Goal: Information Seeking & Learning: Learn about a topic

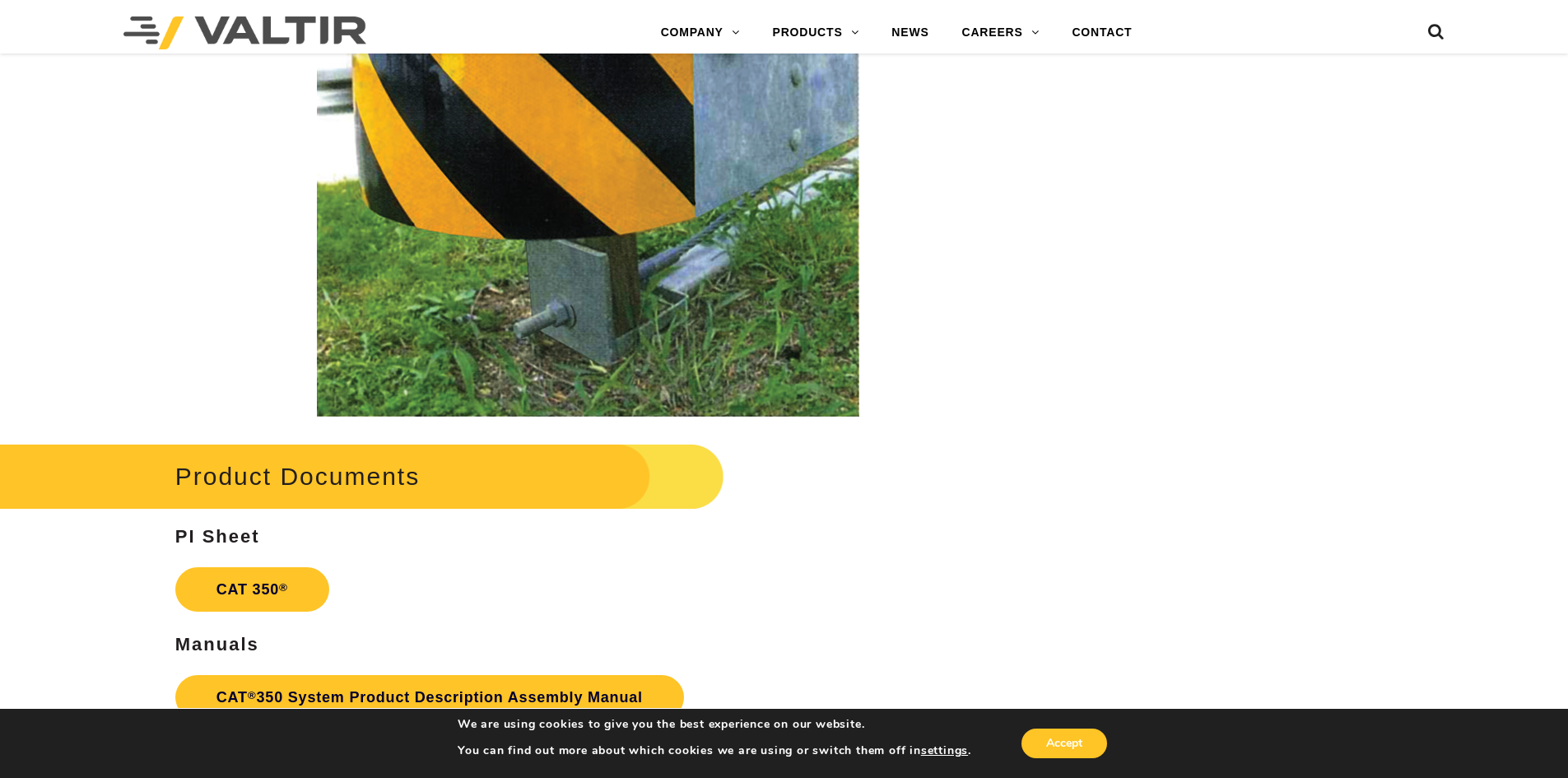
scroll to position [2800, 0]
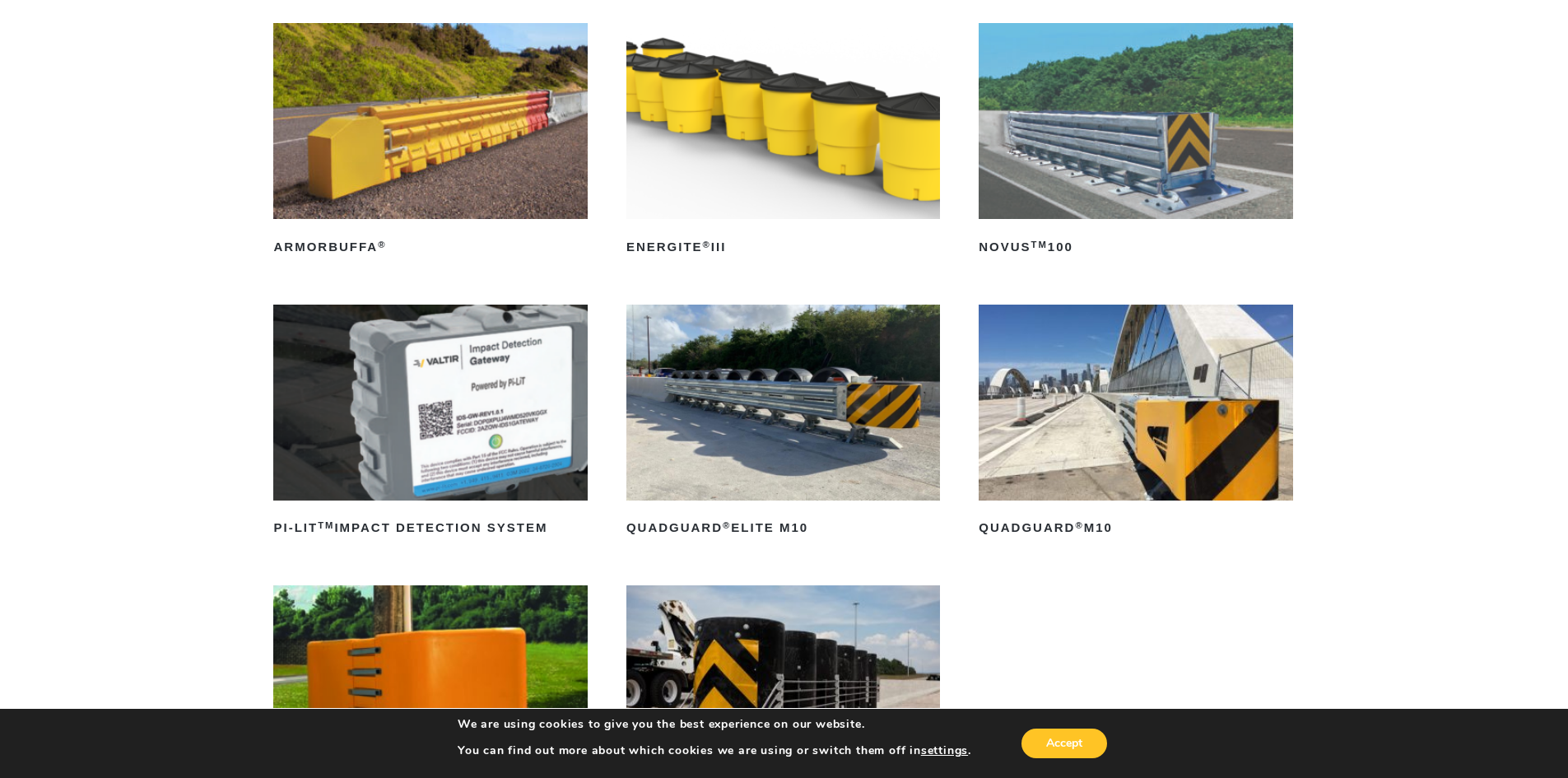
scroll to position [247, 0]
click at [897, 459] on img at bounding box center [783, 401] width 314 height 196
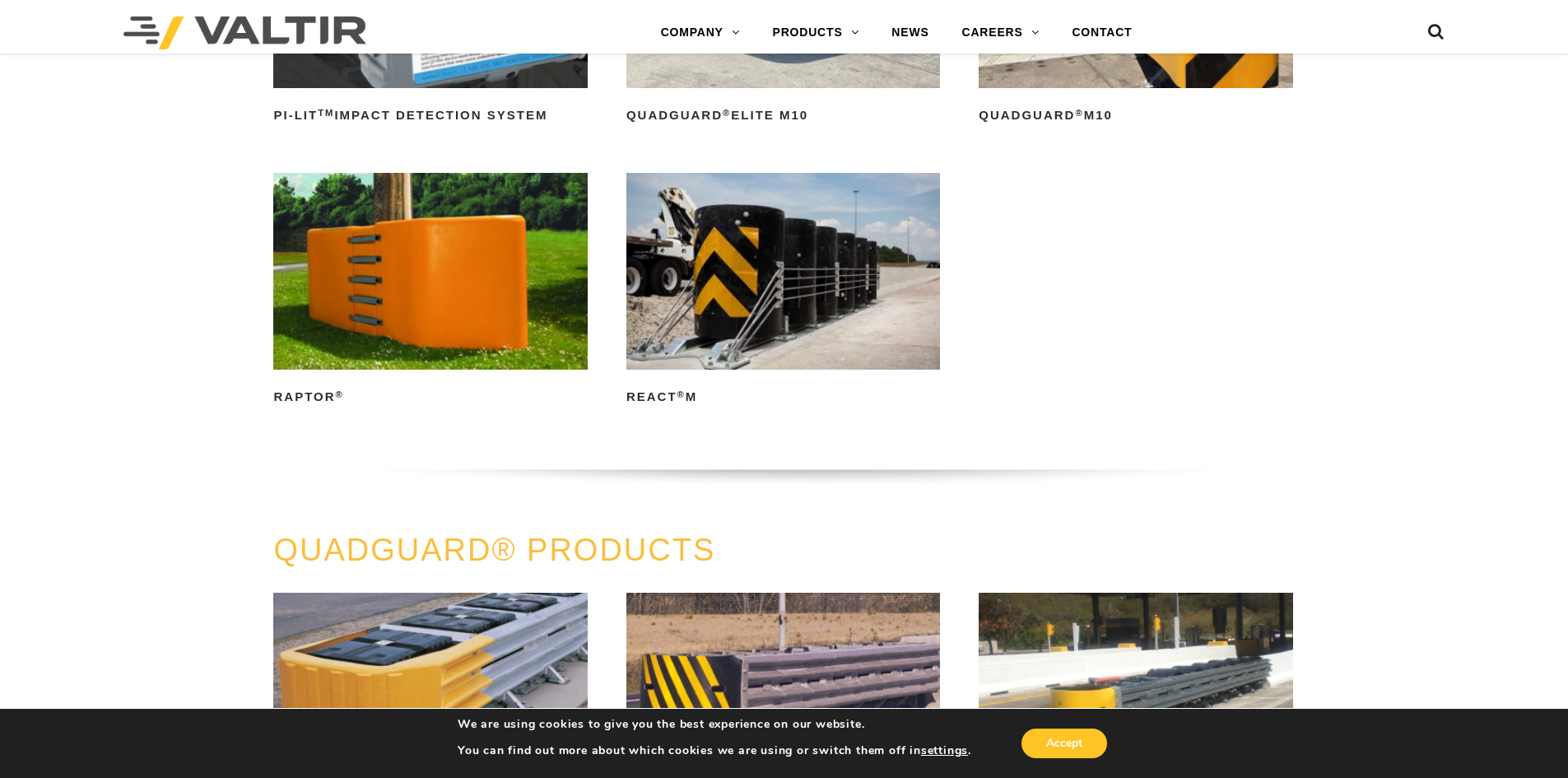
scroll to position [988, 0]
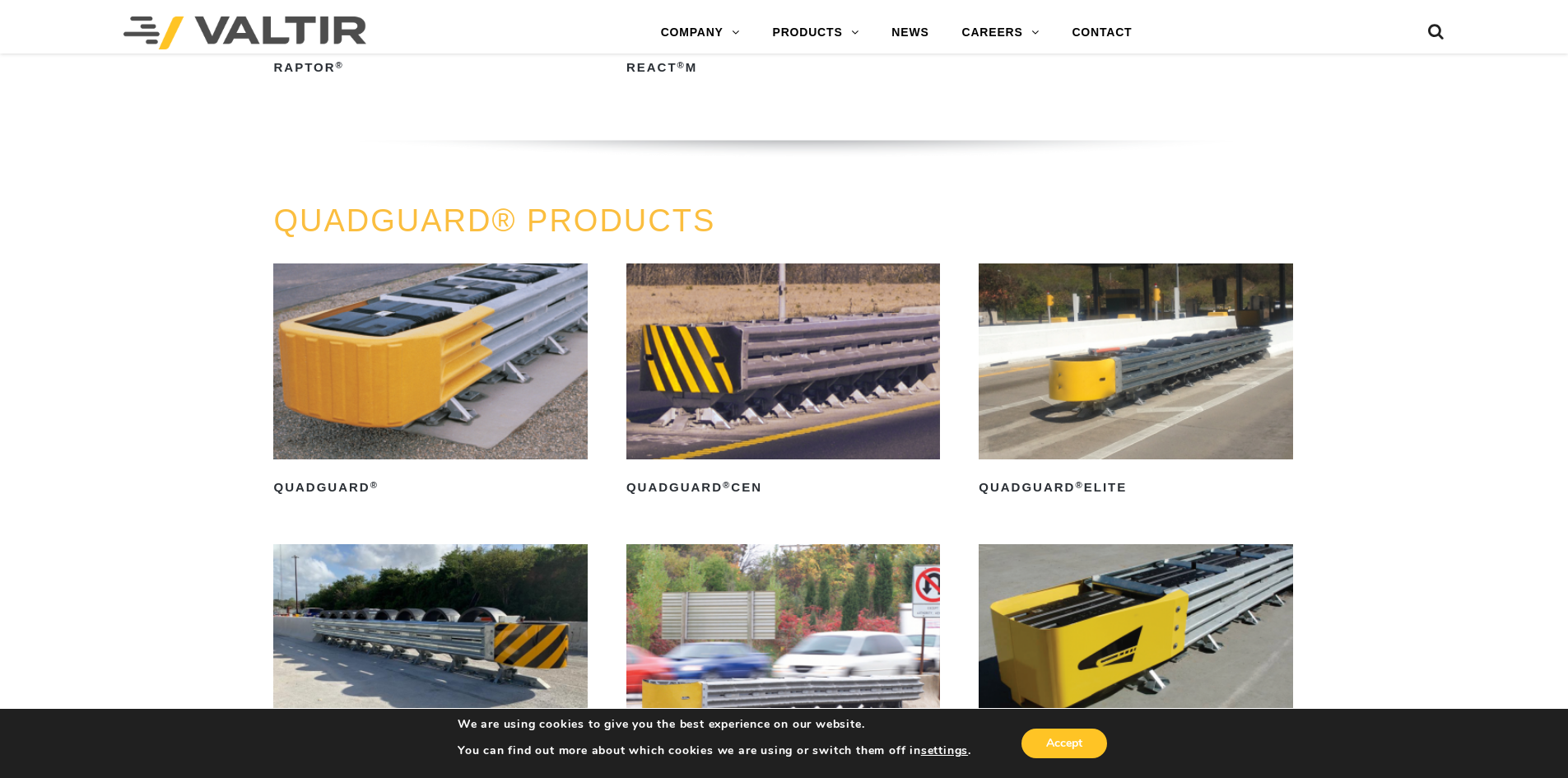
click at [824, 342] on img at bounding box center [783, 362] width 314 height 196
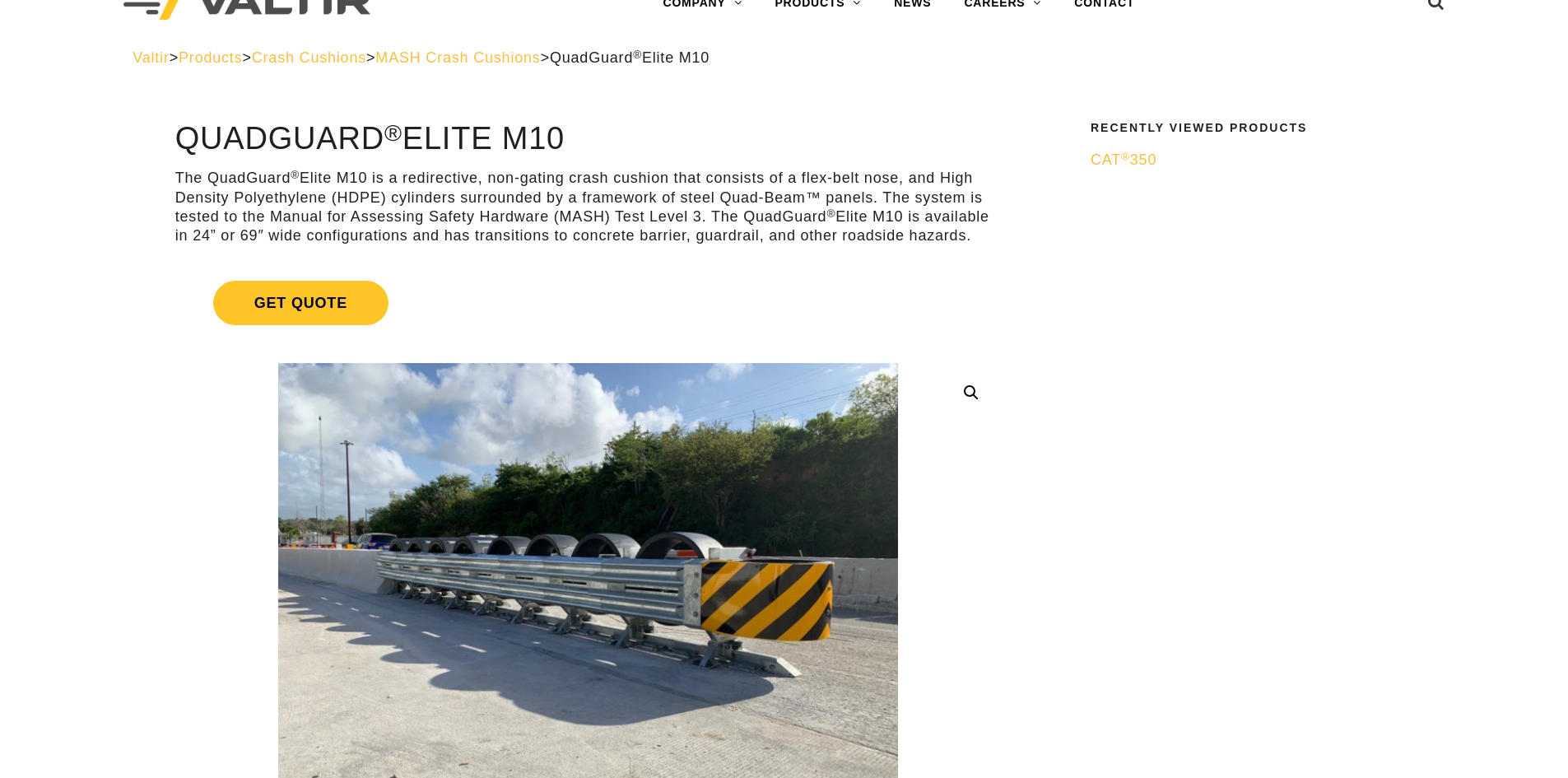
scroll to position [82, 0]
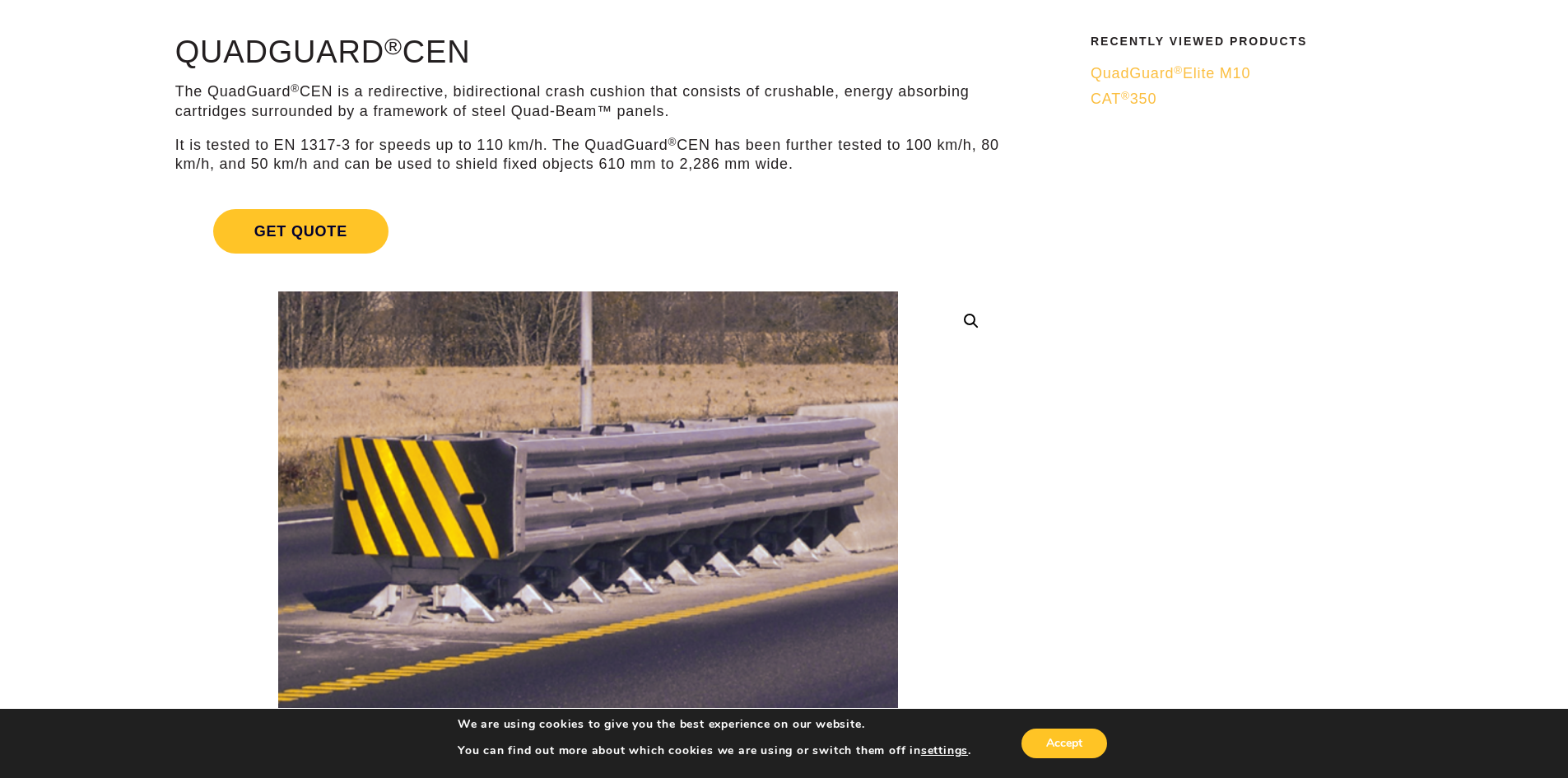
scroll to position [164, 0]
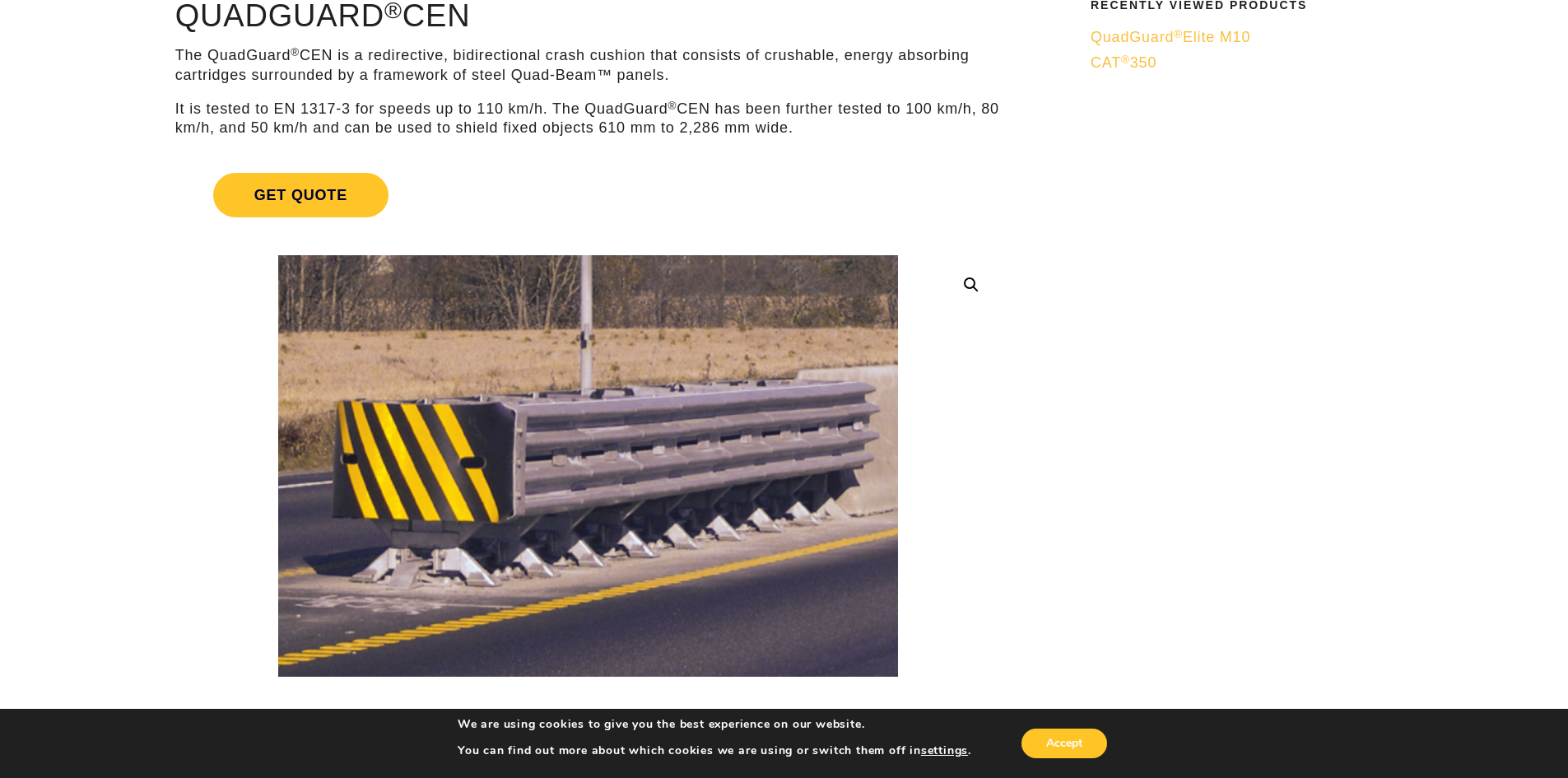
click at [571, 470] on img at bounding box center [588, 467] width 619 height 423
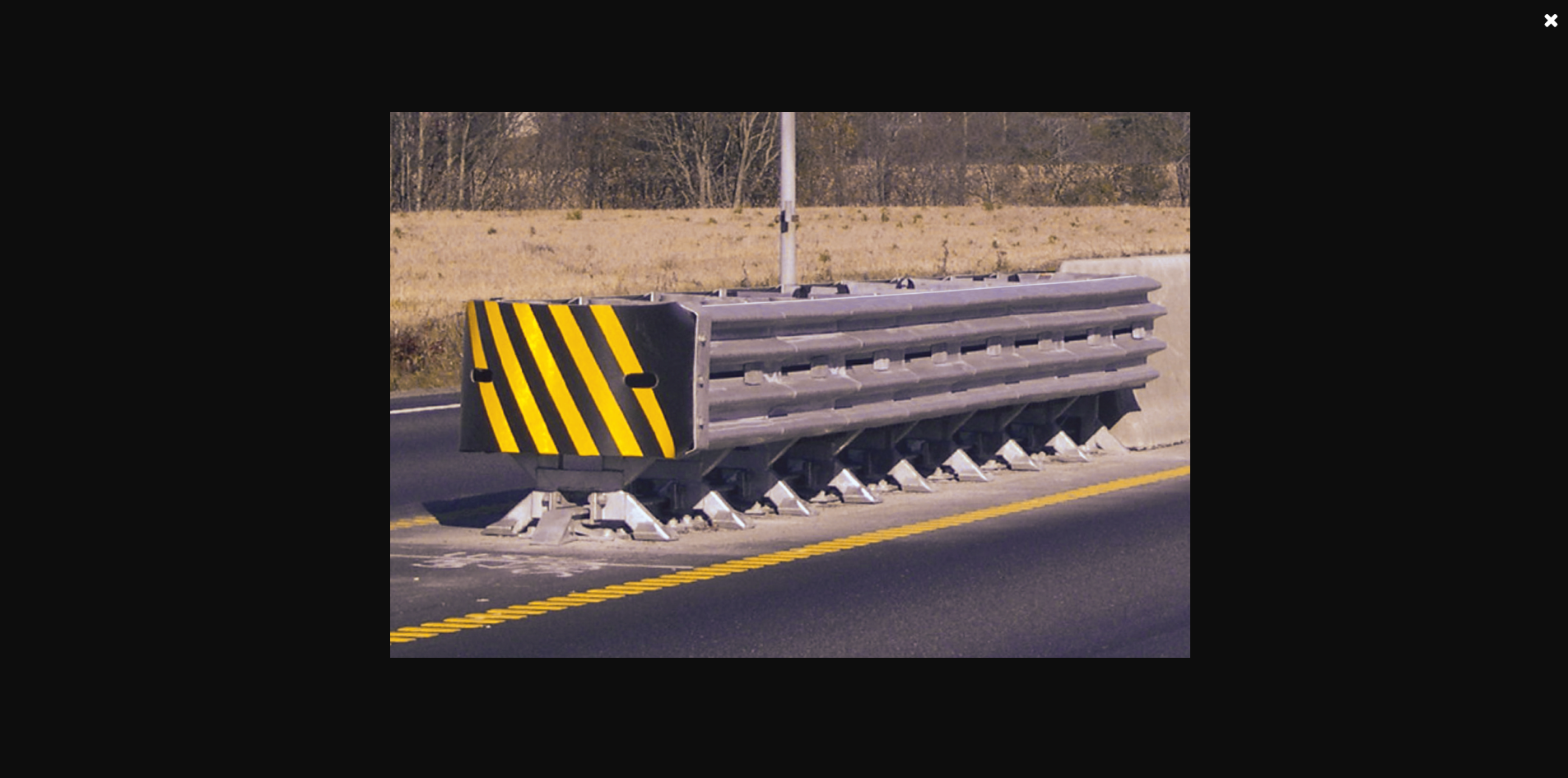
click at [1224, 317] on div at bounding box center [790, 389] width 1580 height 778
click at [1541, 6] on link at bounding box center [1551, 20] width 42 height 42
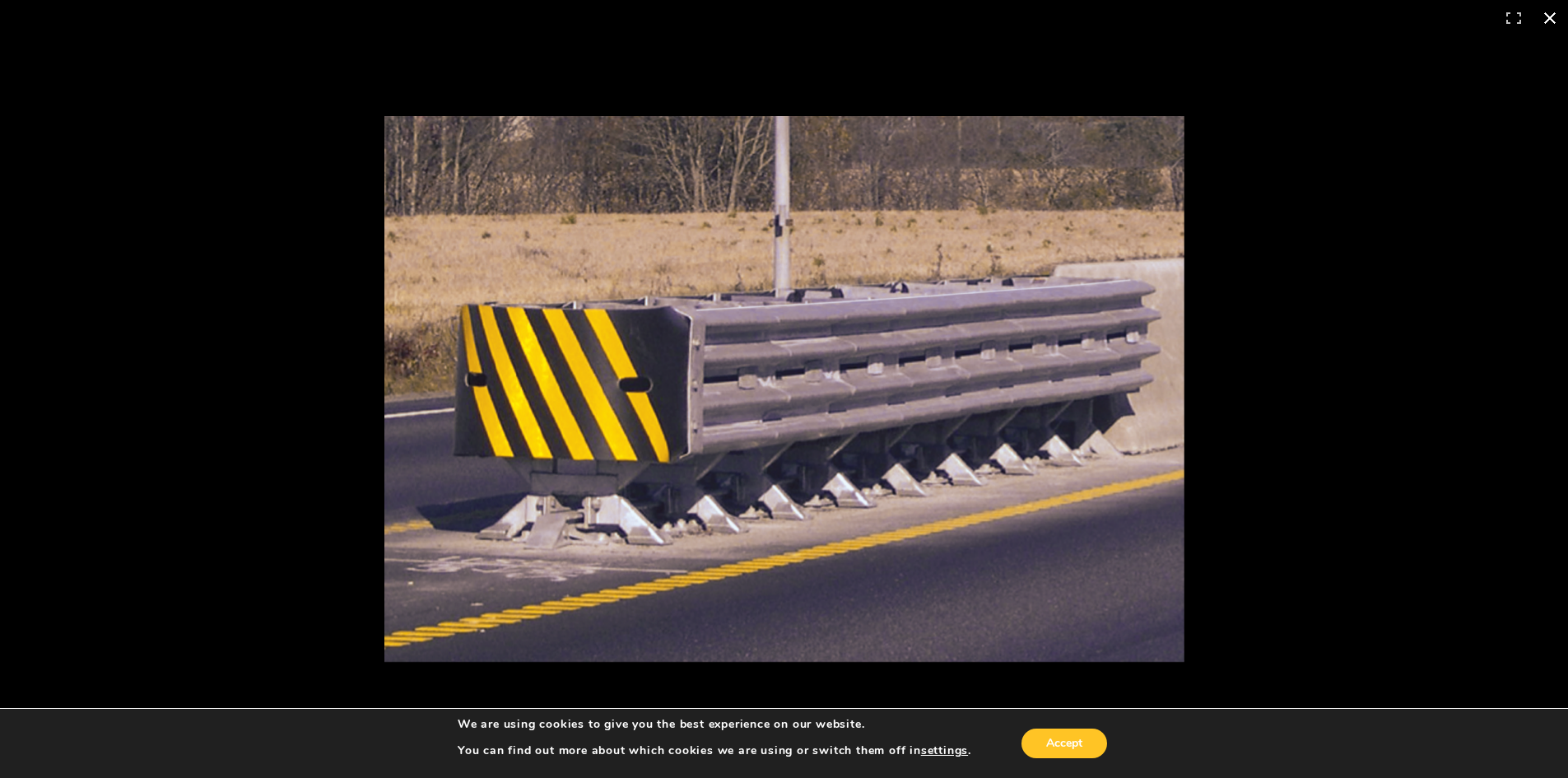
click at [1548, 17] on button "Close (Esc)" at bounding box center [1550, 18] width 36 height 36
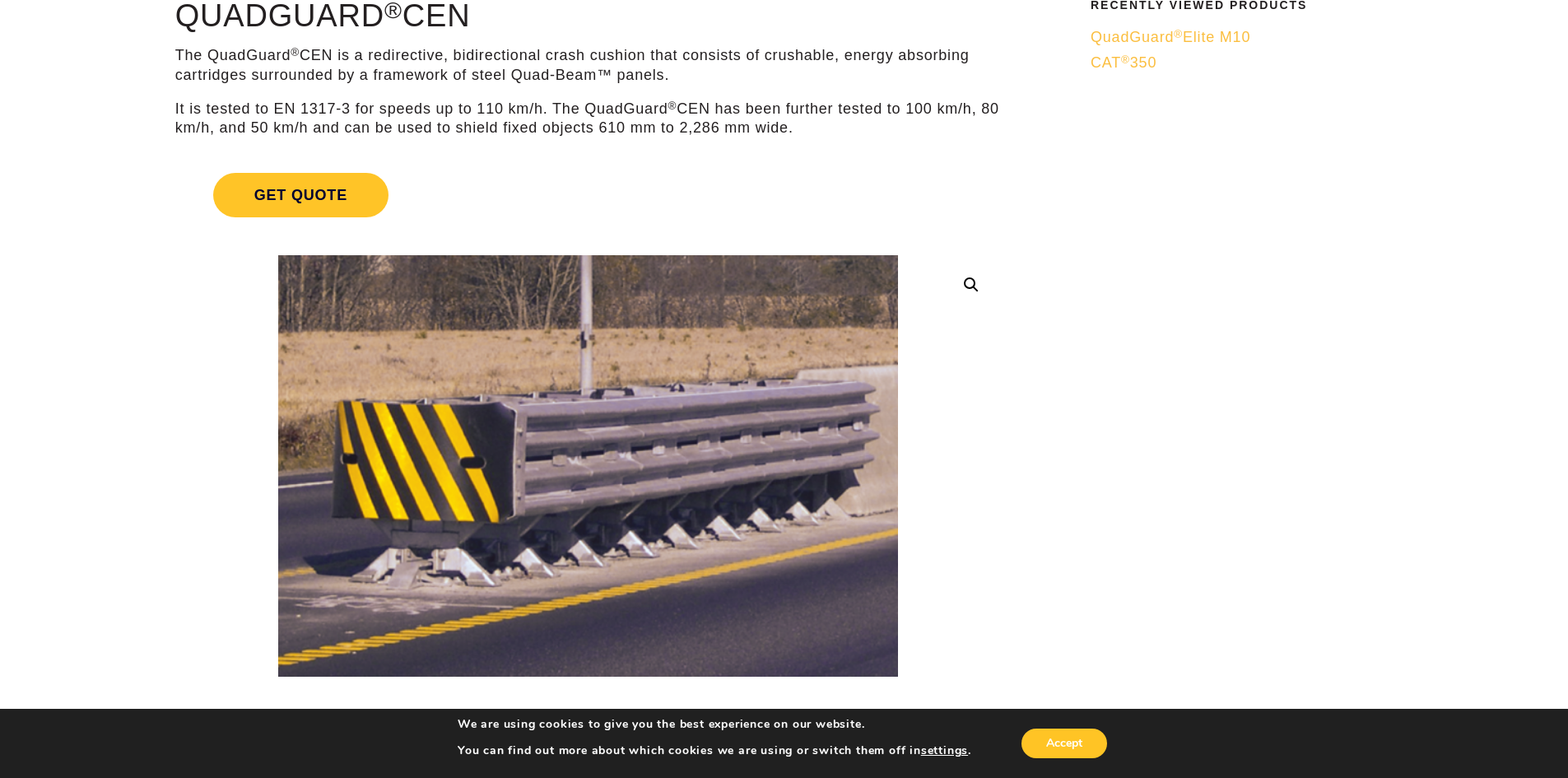
click at [1157, 32] on span "QuadGuard ® Elite M10" at bounding box center [1170, 37] width 160 height 17
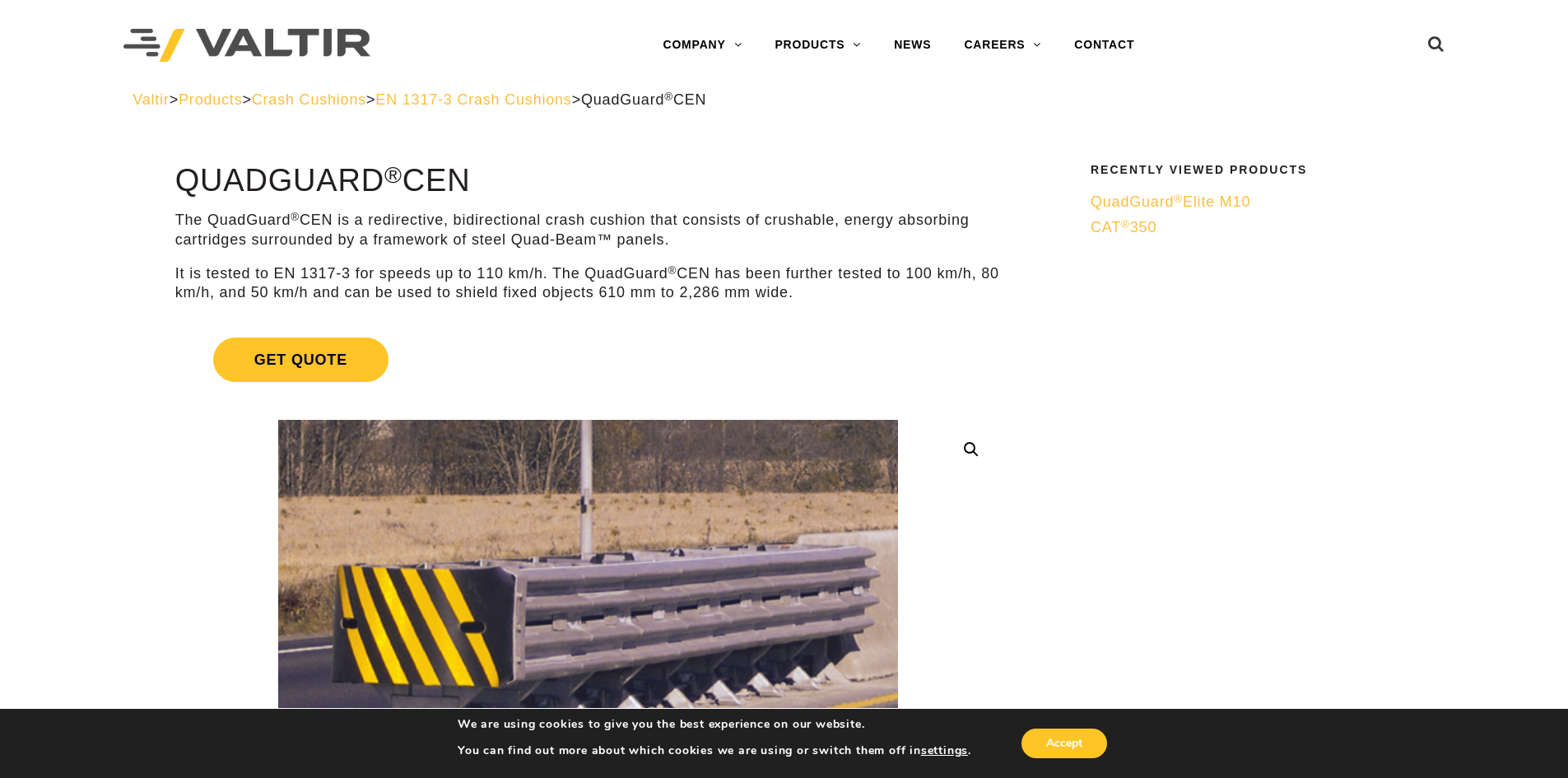
click at [1148, 193] on link "QuadGuard ® Elite M10" at bounding box center [1257, 202] width 334 height 19
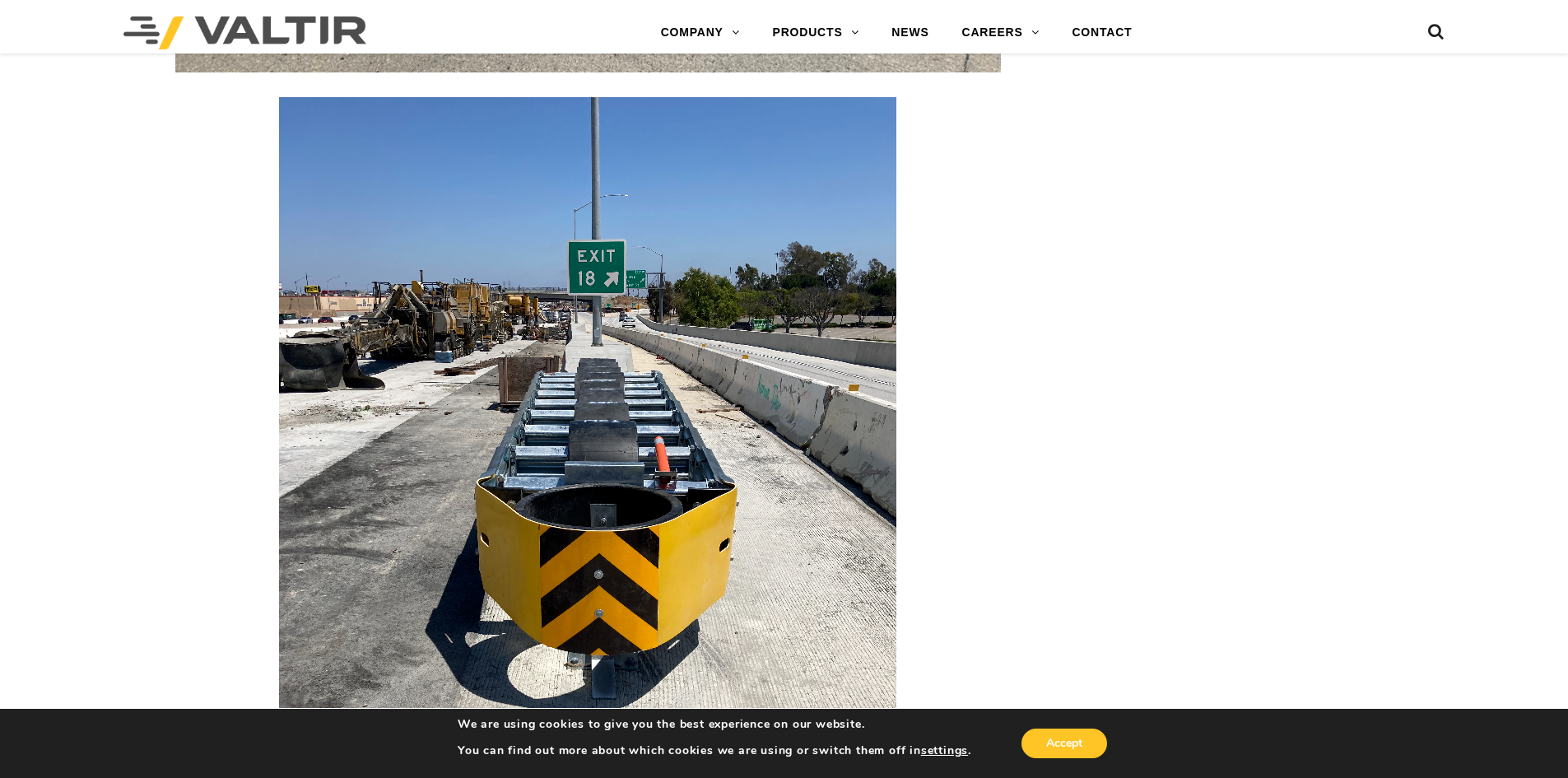
scroll to position [3130, 0]
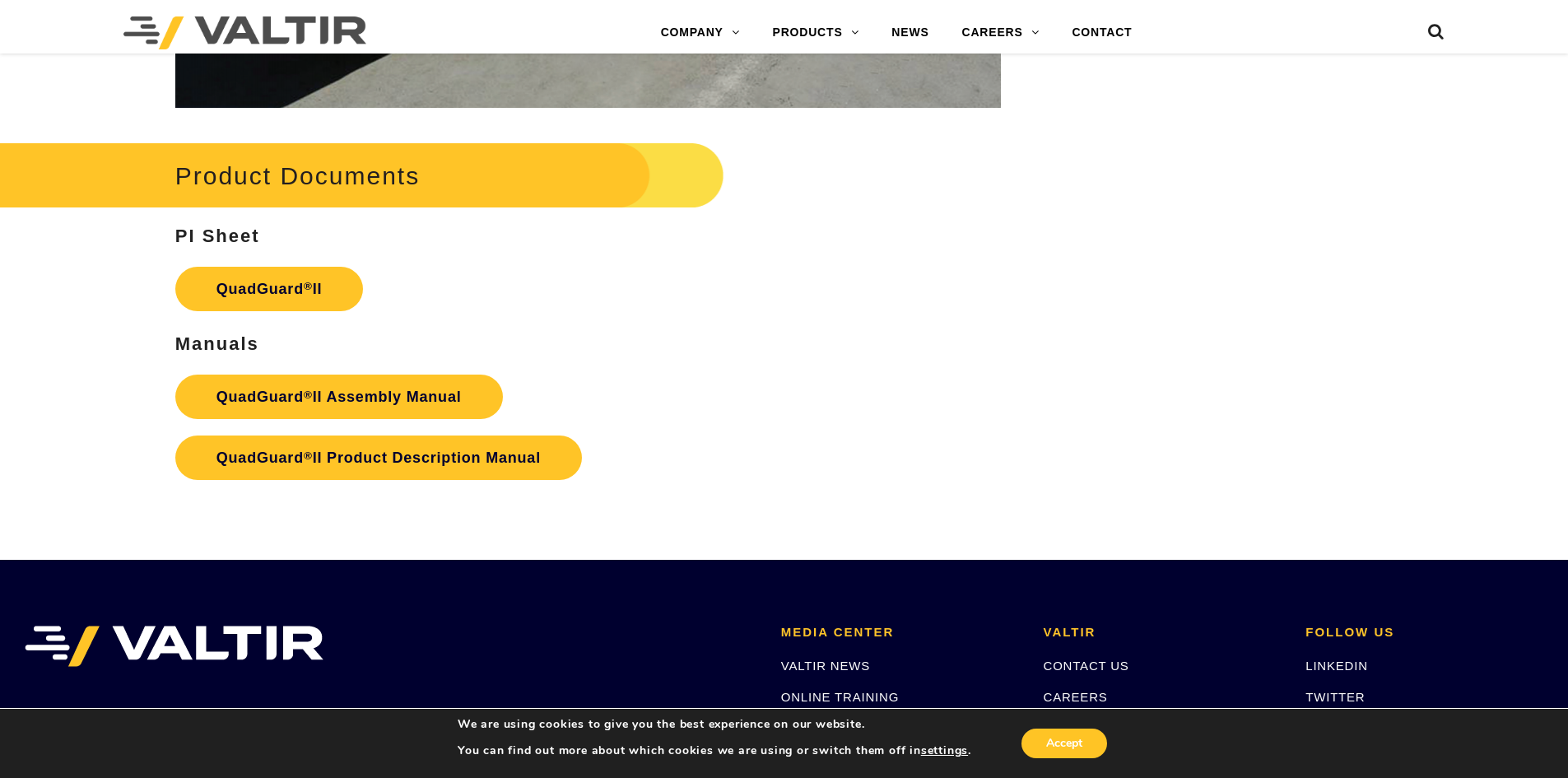
scroll to position [3376, 0]
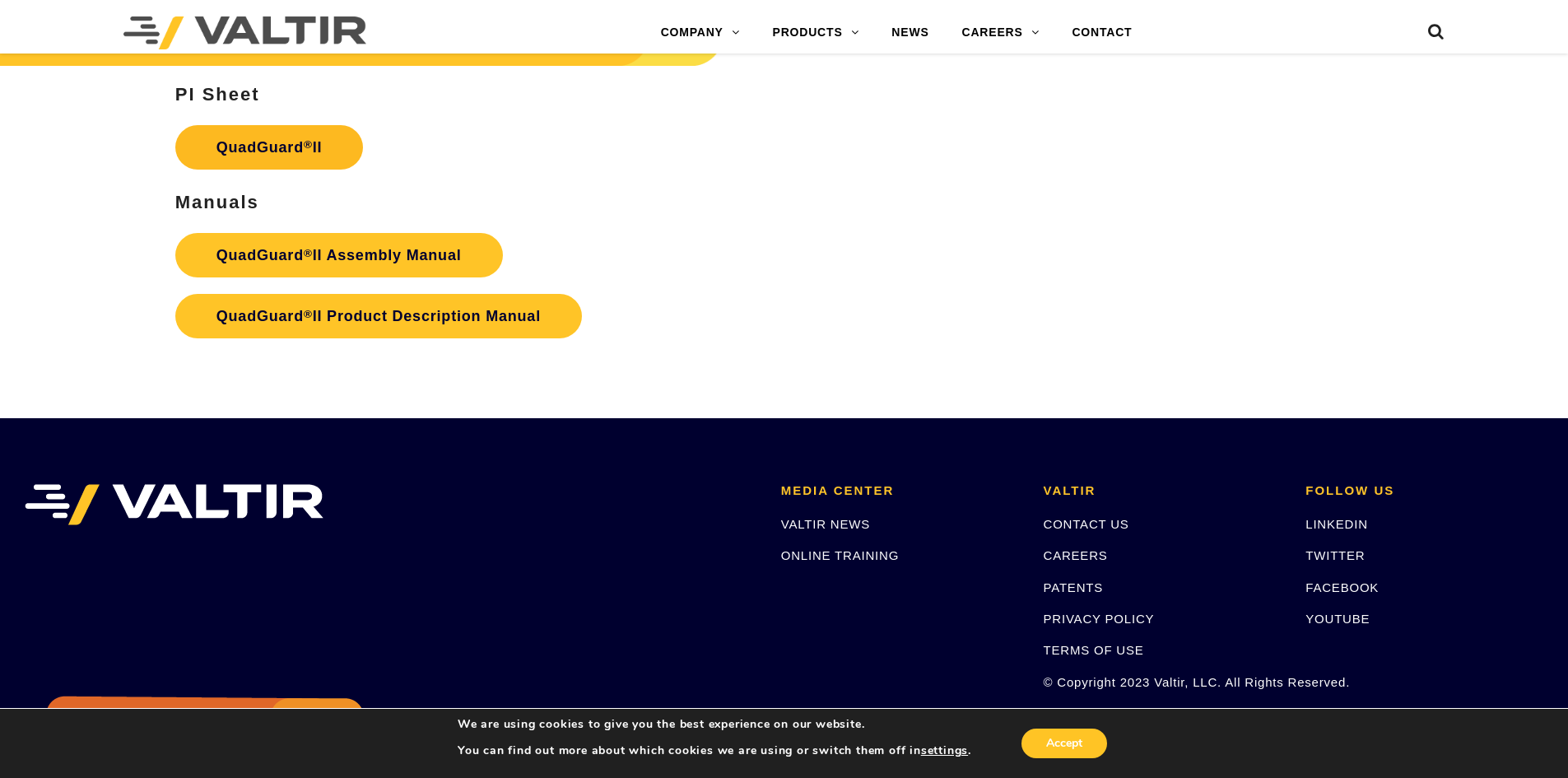
click at [243, 126] on link "QuadGuard ® II" at bounding box center [269, 148] width 188 height 44
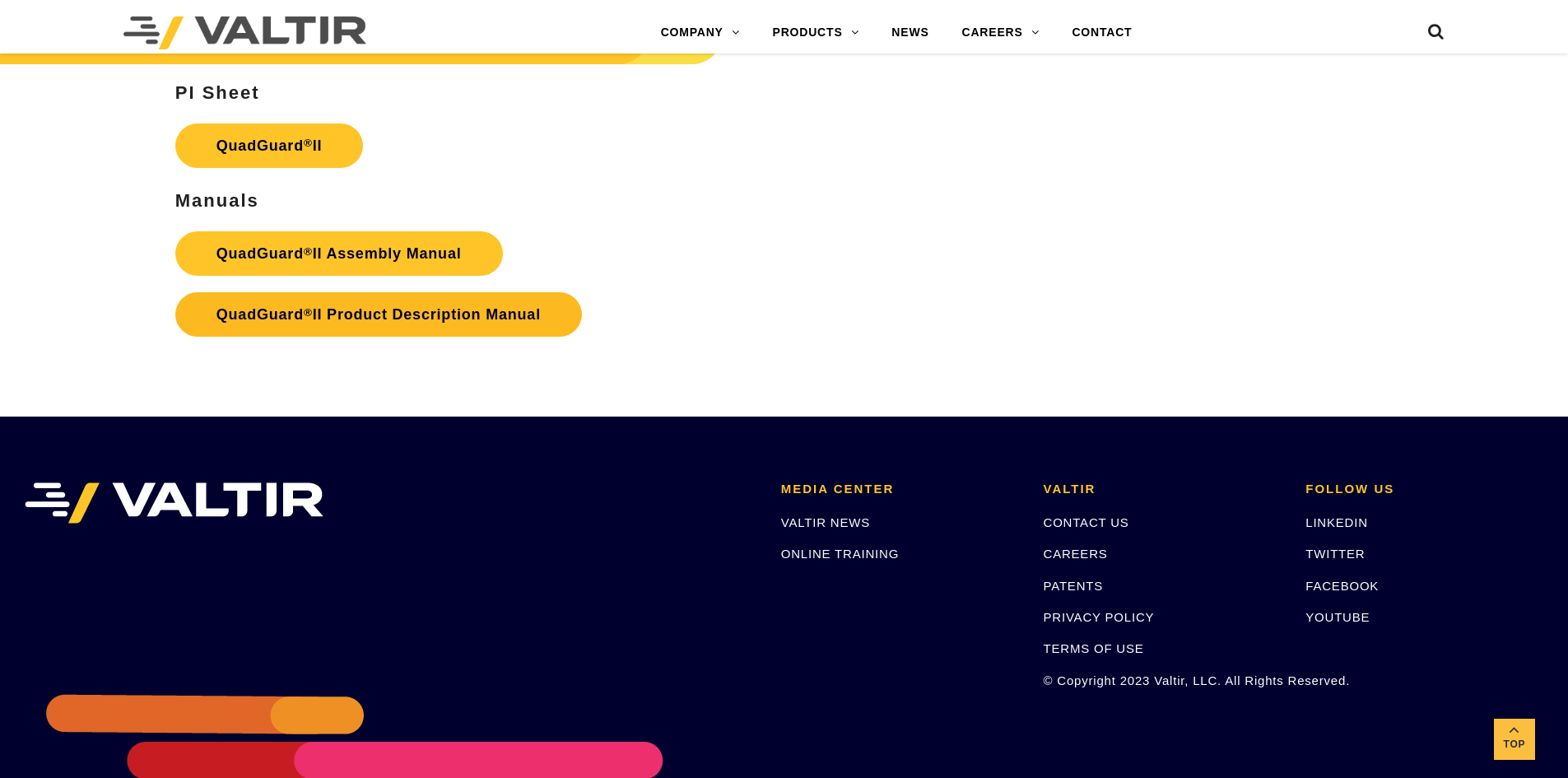
scroll to position [3327, 0]
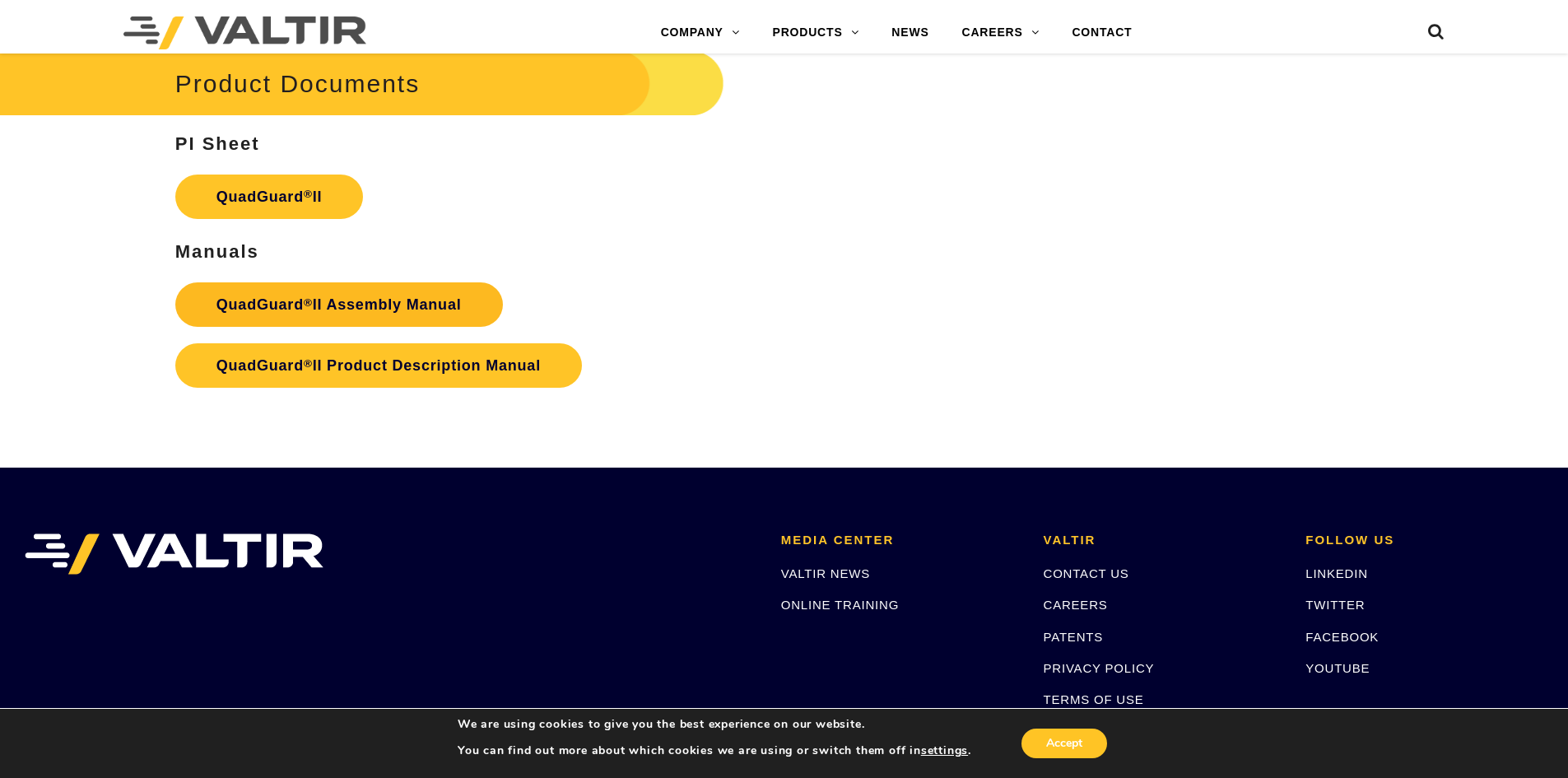
click at [346, 294] on link "QuadGuard ® II Assembly Manual" at bounding box center [339, 305] width 327 height 44
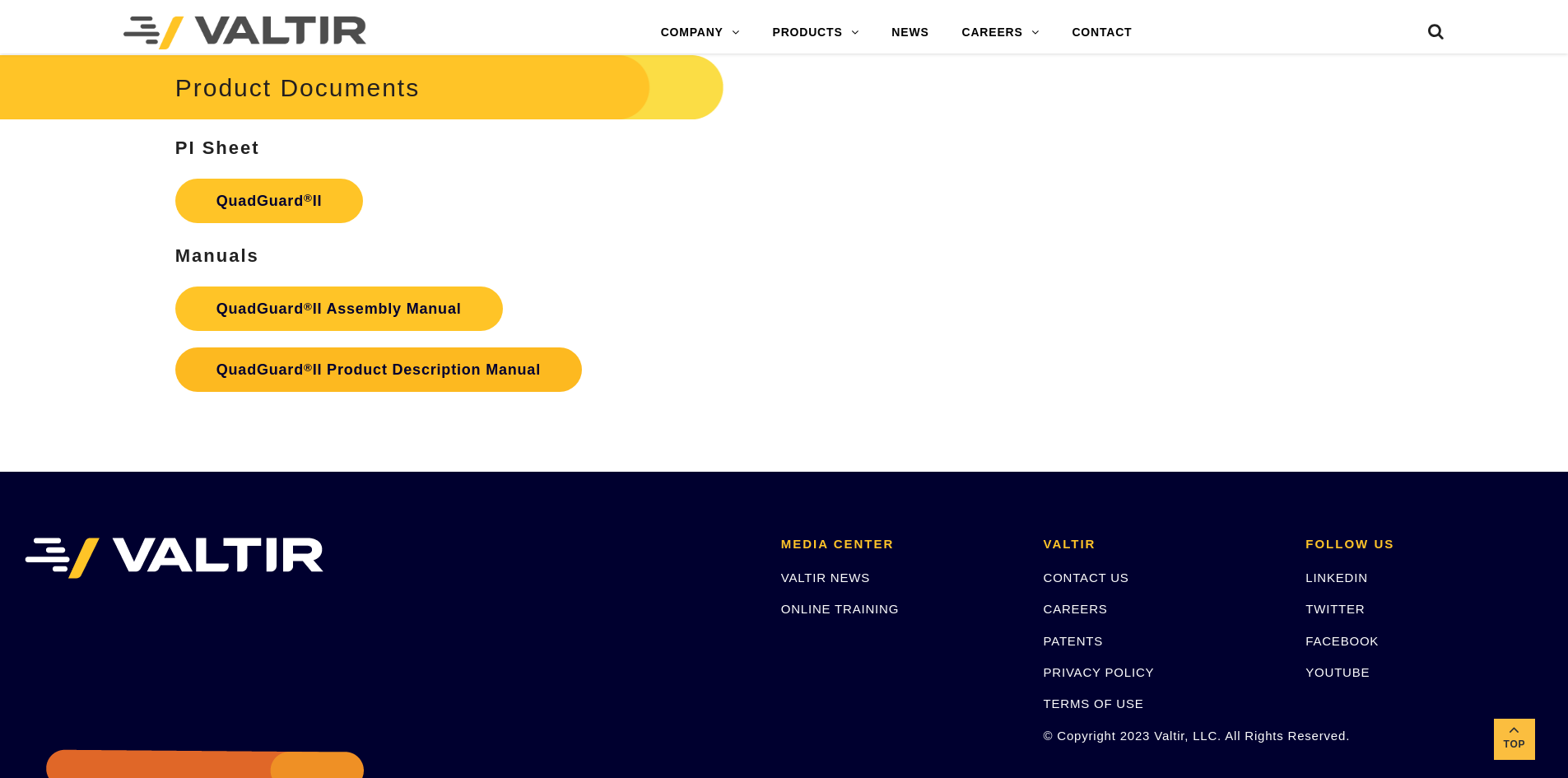
scroll to position [3327, 0]
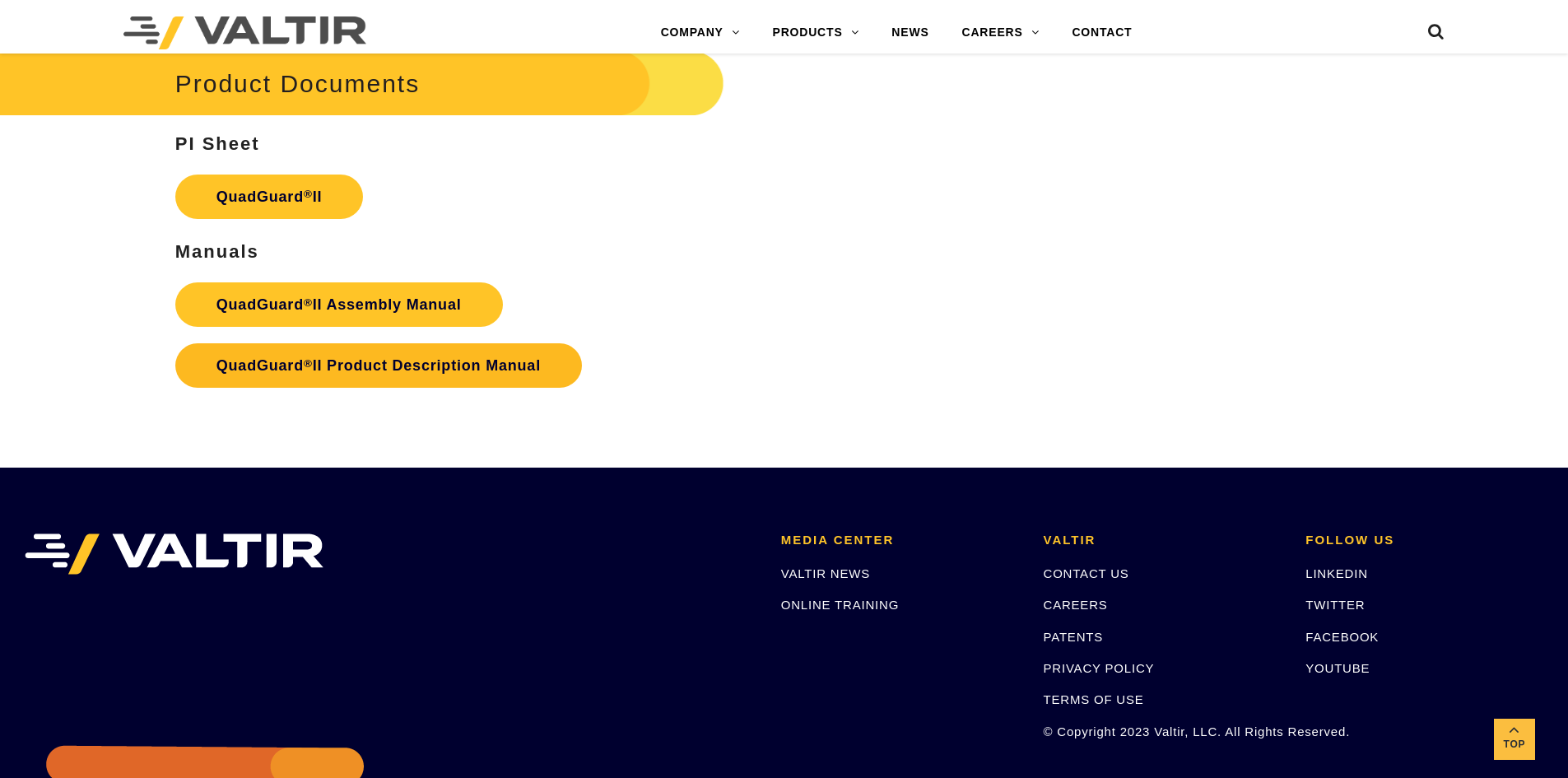
click at [409, 359] on link "QuadGuard ® II Product Description Manual" at bounding box center [378, 365] width 407 height 44
